Goal: Navigation & Orientation: Find specific page/section

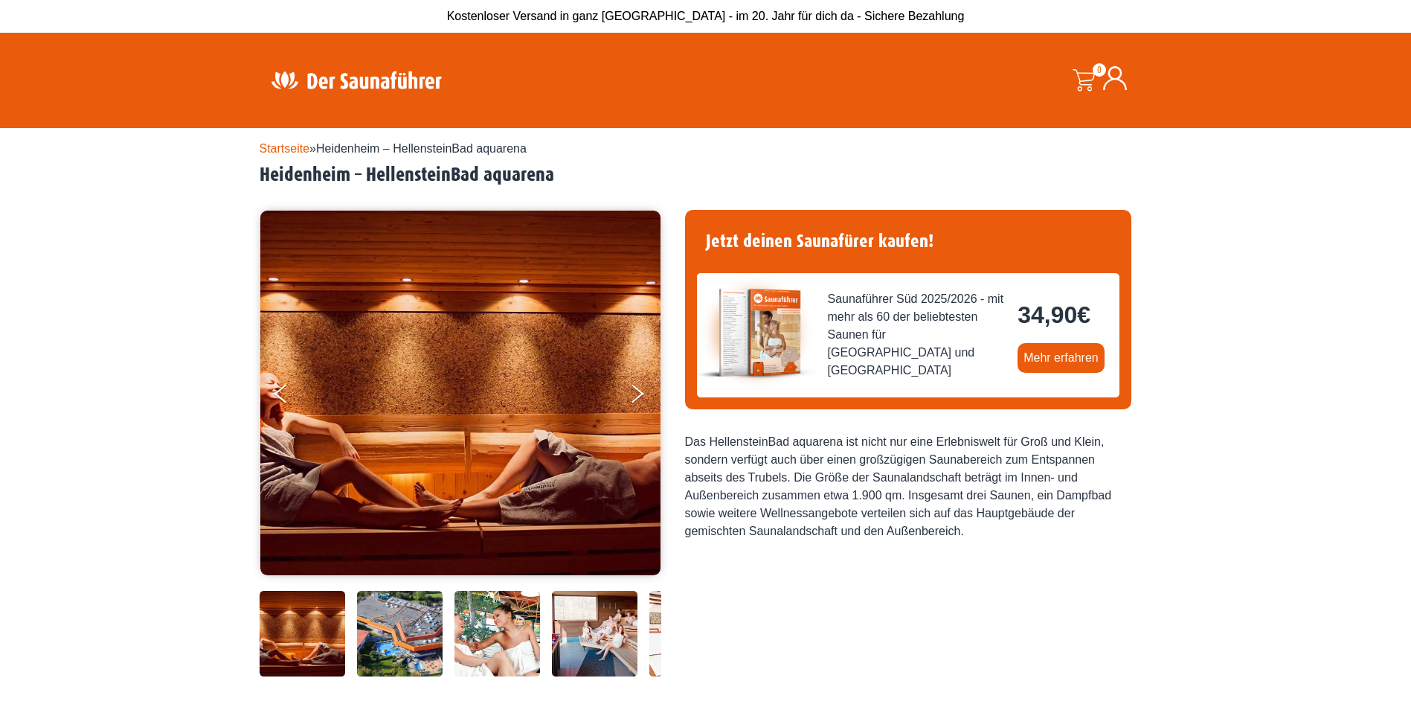
click at [284, 141] on div "Startseite » [GEOGRAPHIC_DATA] – HellensteinBad aquarena [GEOGRAPHIC_DATA] – [G…" at bounding box center [706, 163] width 893 height 47
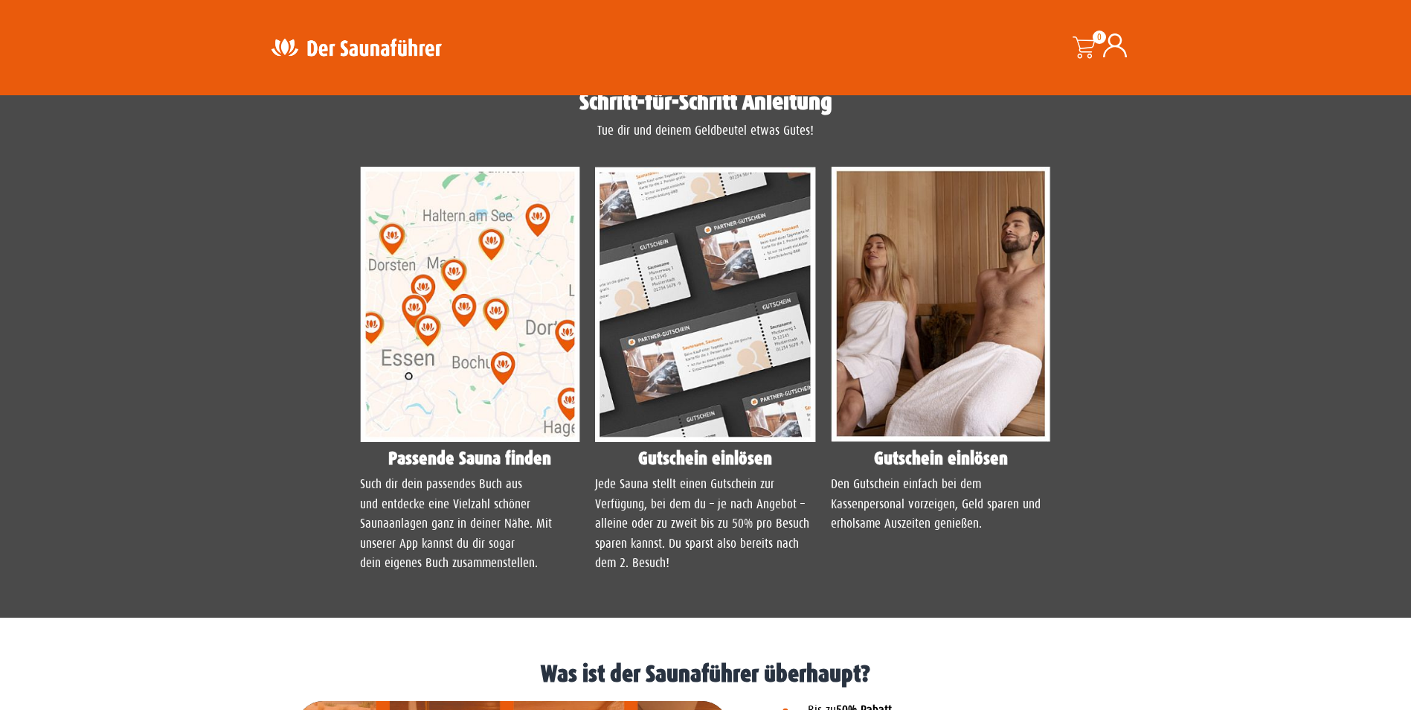
scroll to position [1265, 0]
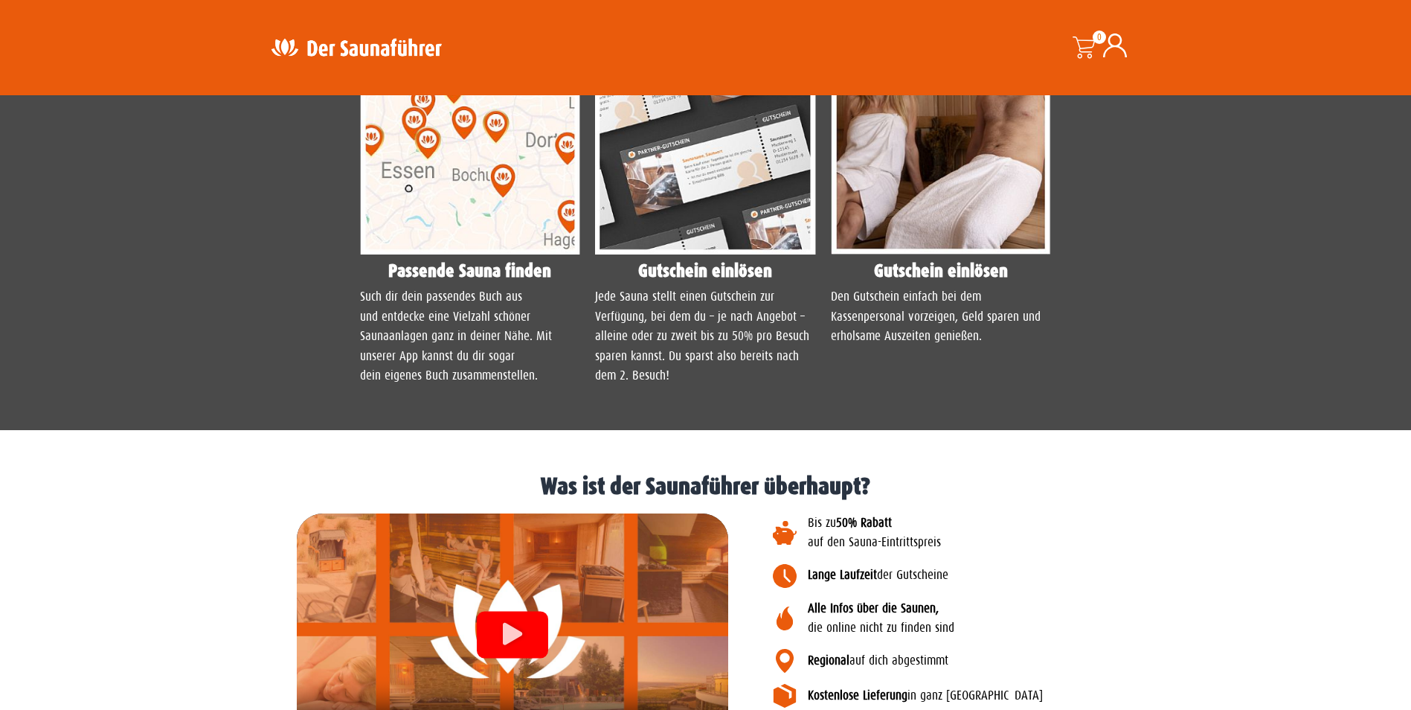
click at [480, 203] on img at bounding box center [470, 117] width 221 height 276
click at [484, 262] on h4 "Passende Sauna finden" at bounding box center [470, 271] width 221 height 18
click at [458, 212] on img at bounding box center [470, 117] width 221 height 276
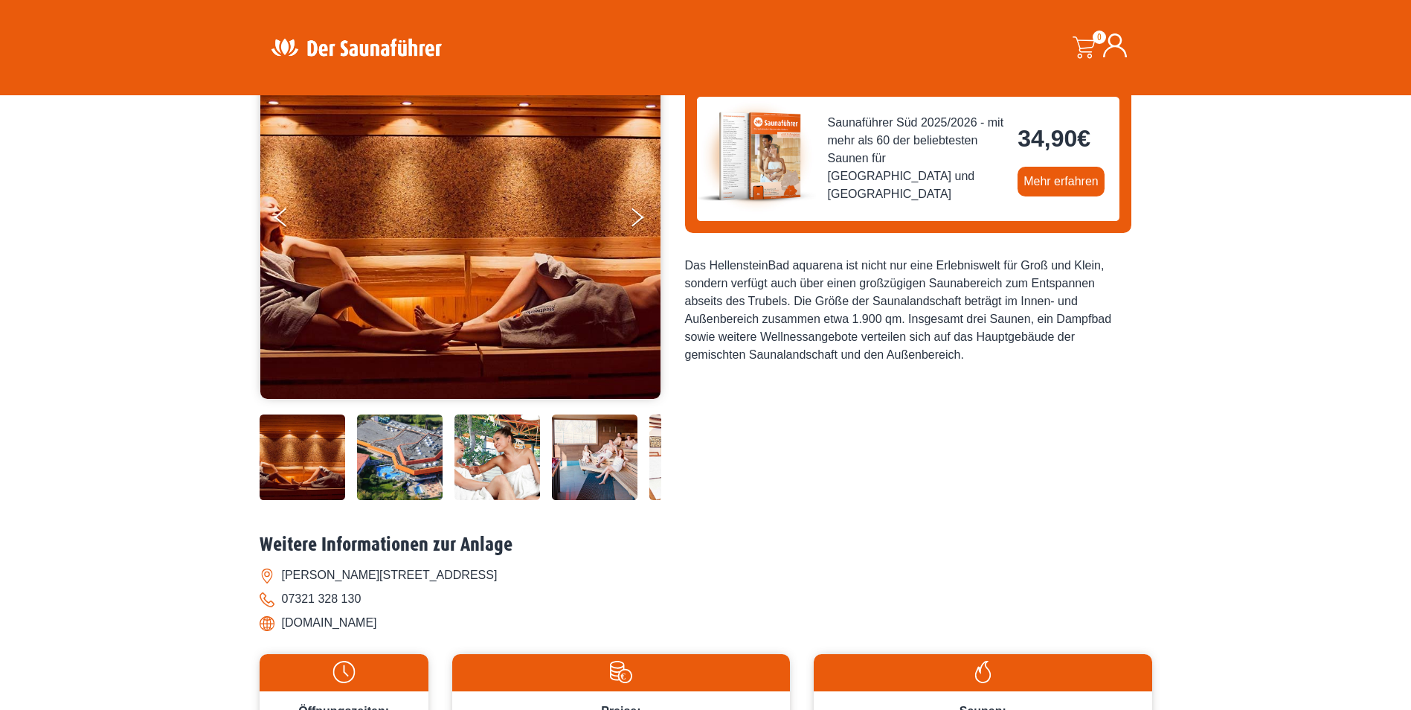
scroll to position [0, 0]
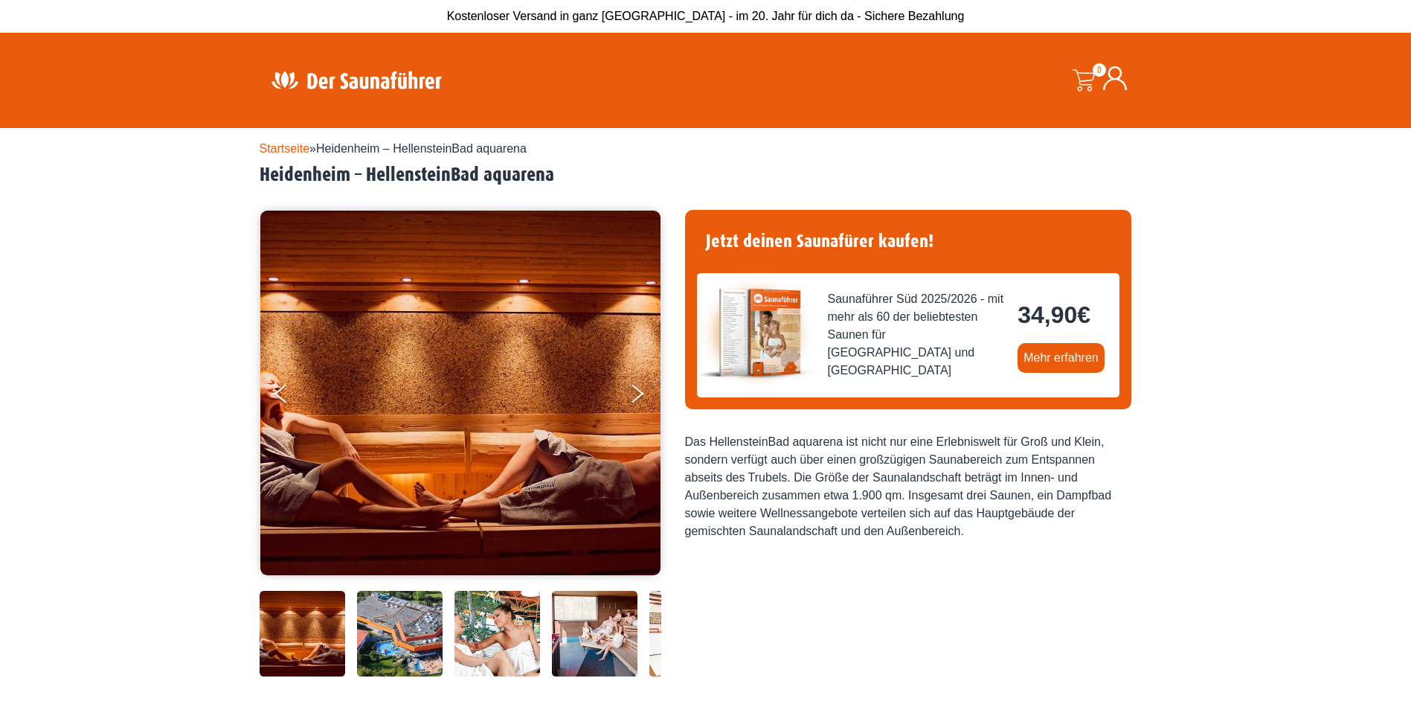
click at [382, 62] on div at bounding box center [416, 80] width 312 height 73
click at [388, 80] on img at bounding box center [356, 79] width 193 height 29
